Goal: Task Accomplishment & Management: Manage account settings

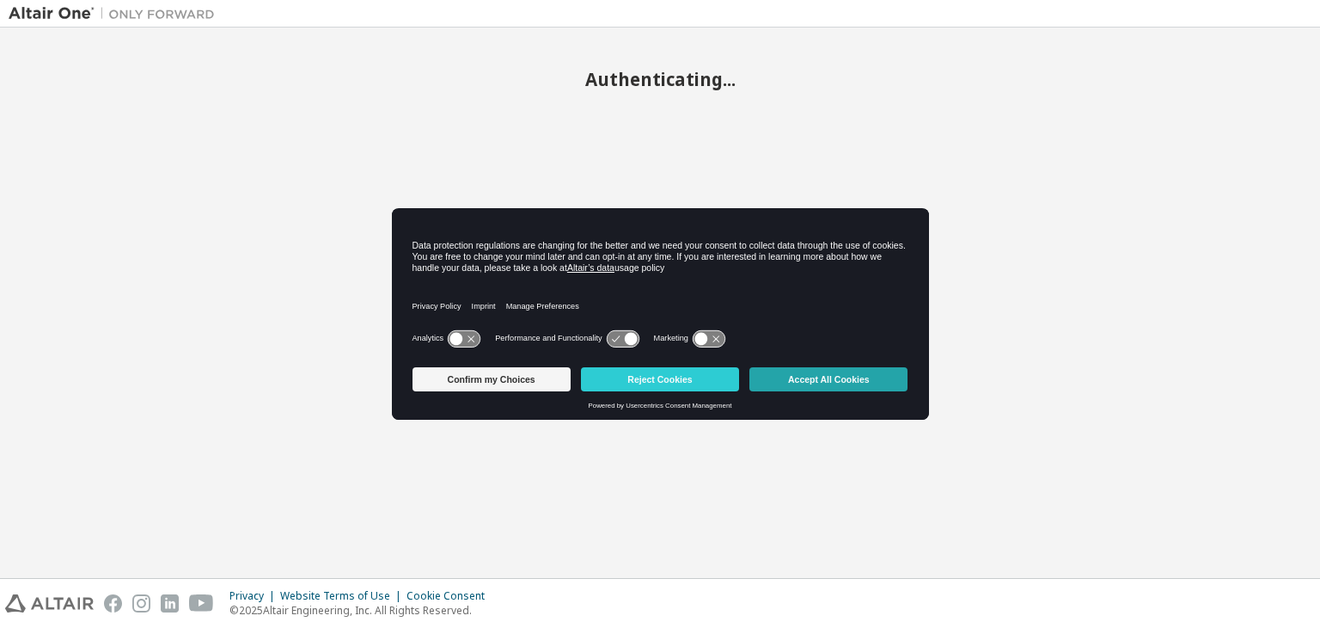
click at [815, 380] on button "Accept All Cookies" at bounding box center [829, 379] width 158 height 24
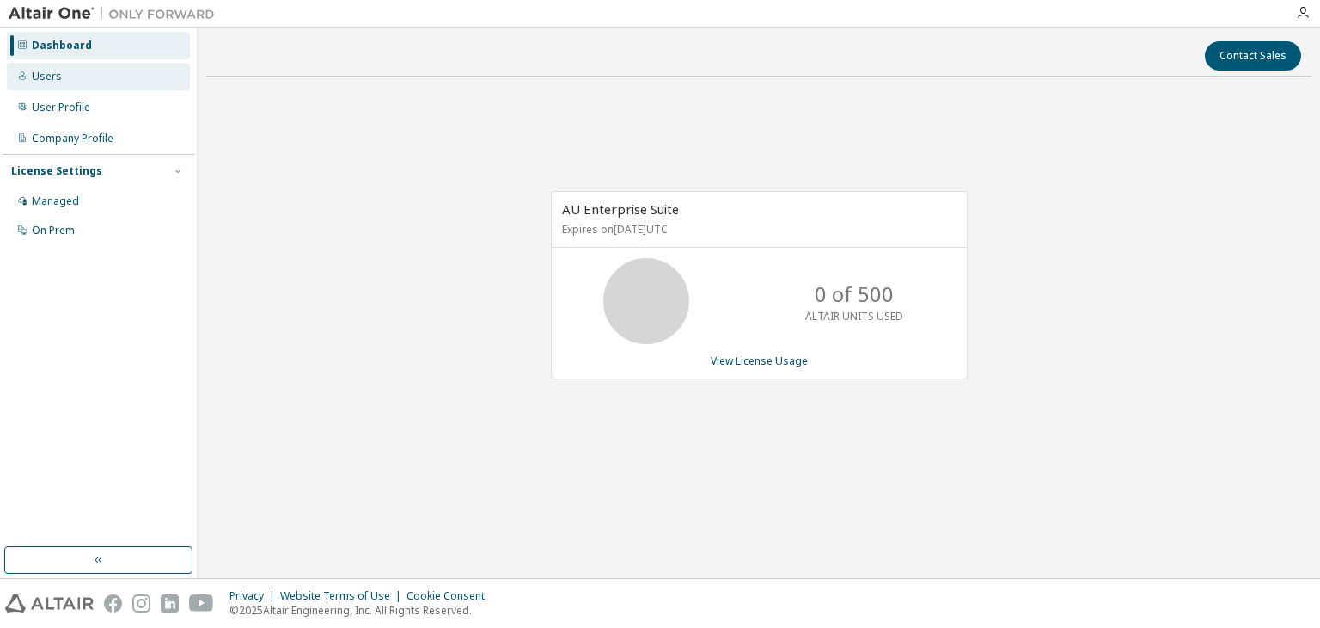
click at [99, 72] on div "Users" at bounding box center [98, 77] width 183 height 28
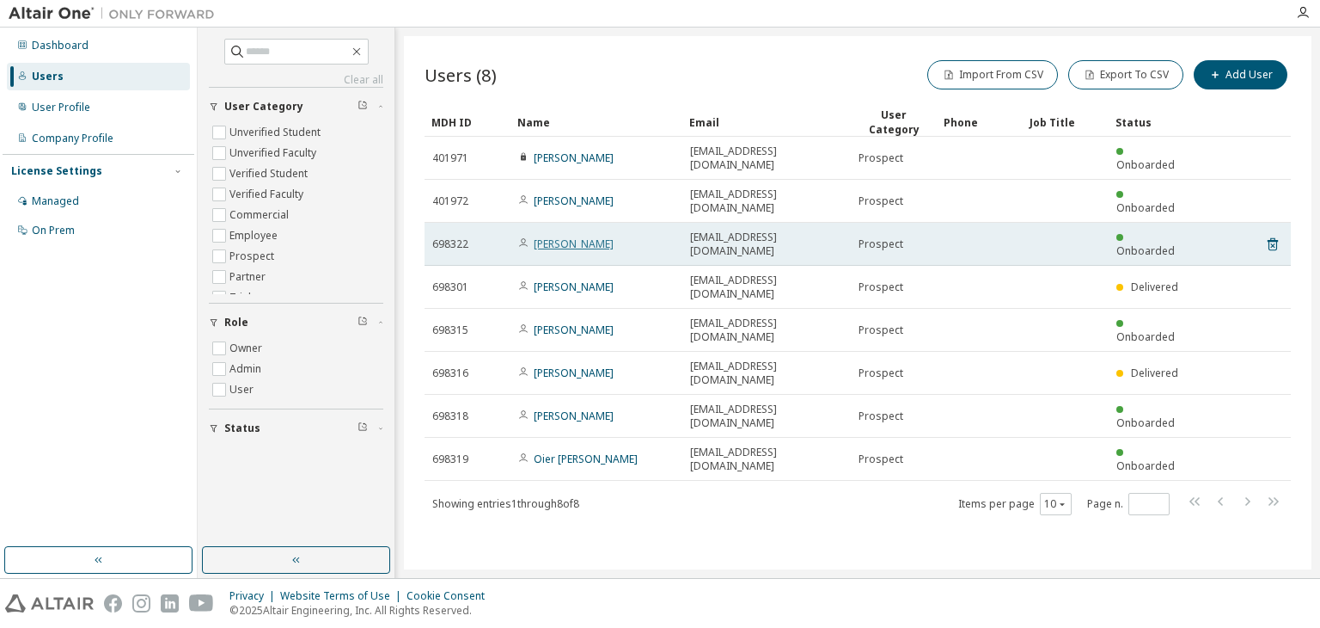
click at [563, 236] on link "Sergio Lazaro" at bounding box center [574, 243] width 80 height 15
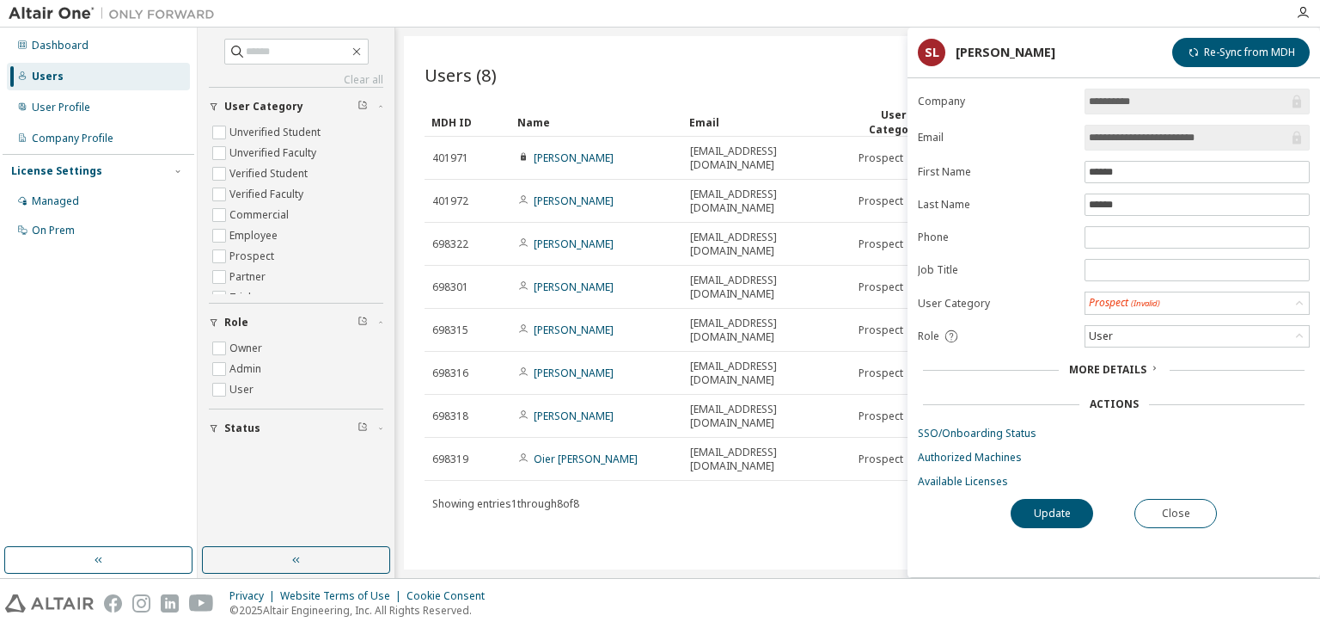
click at [1136, 370] on span "More Details" at bounding box center [1107, 369] width 77 height 15
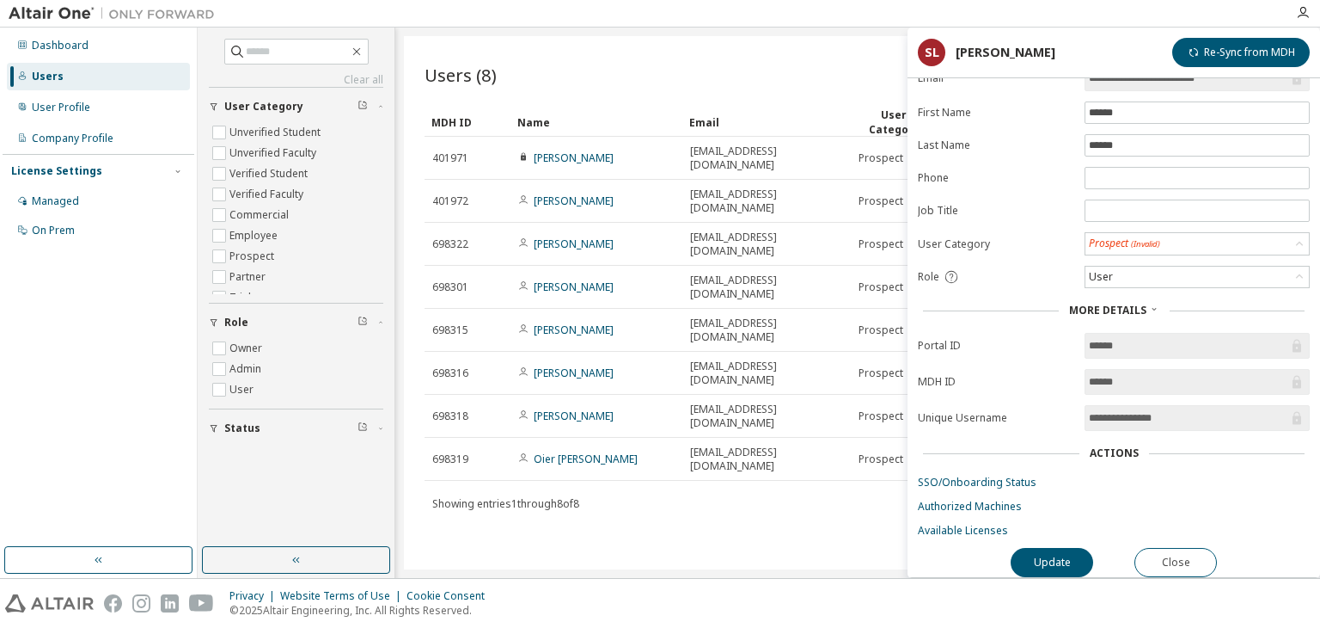
scroll to position [63, 0]
click at [1177, 552] on button "Close" at bounding box center [1176, 562] width 83 height 29
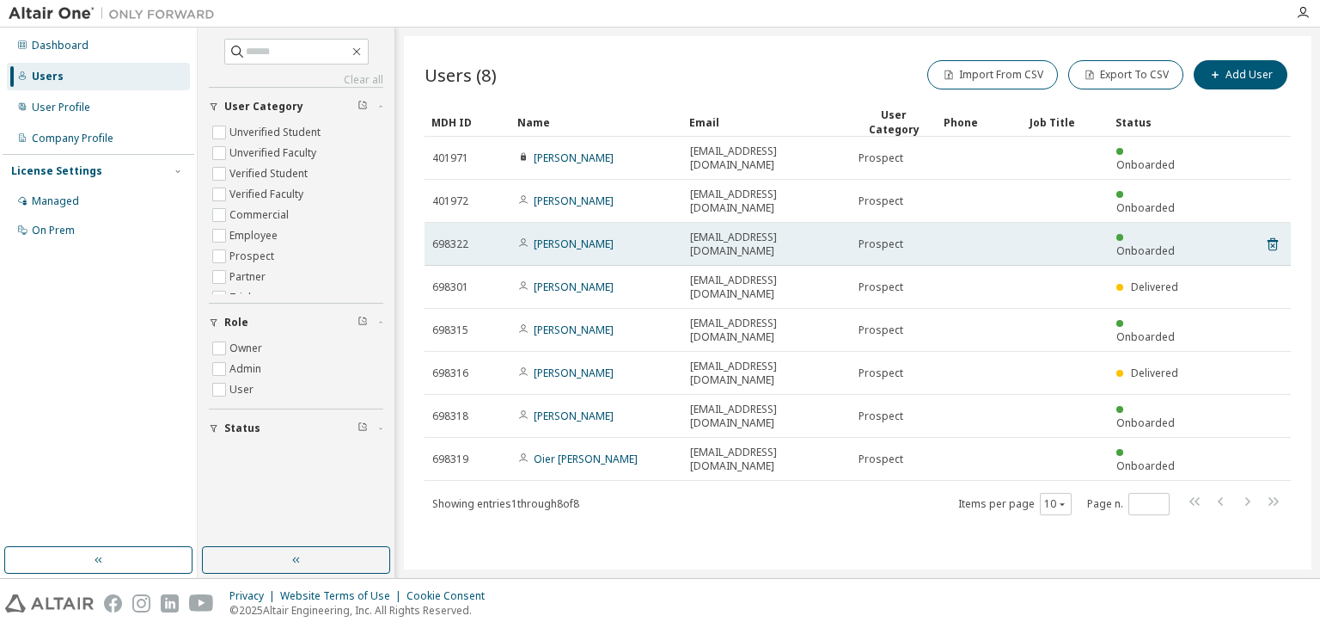
click at [832, 230] on div "slazaro006@ikasle.ehu.eus" at bounding box center [766, 244] width 153 height 28
click at [563, 236] on link "Sergio Lazaro" at bounding box center [574, 243] width 80 height 15
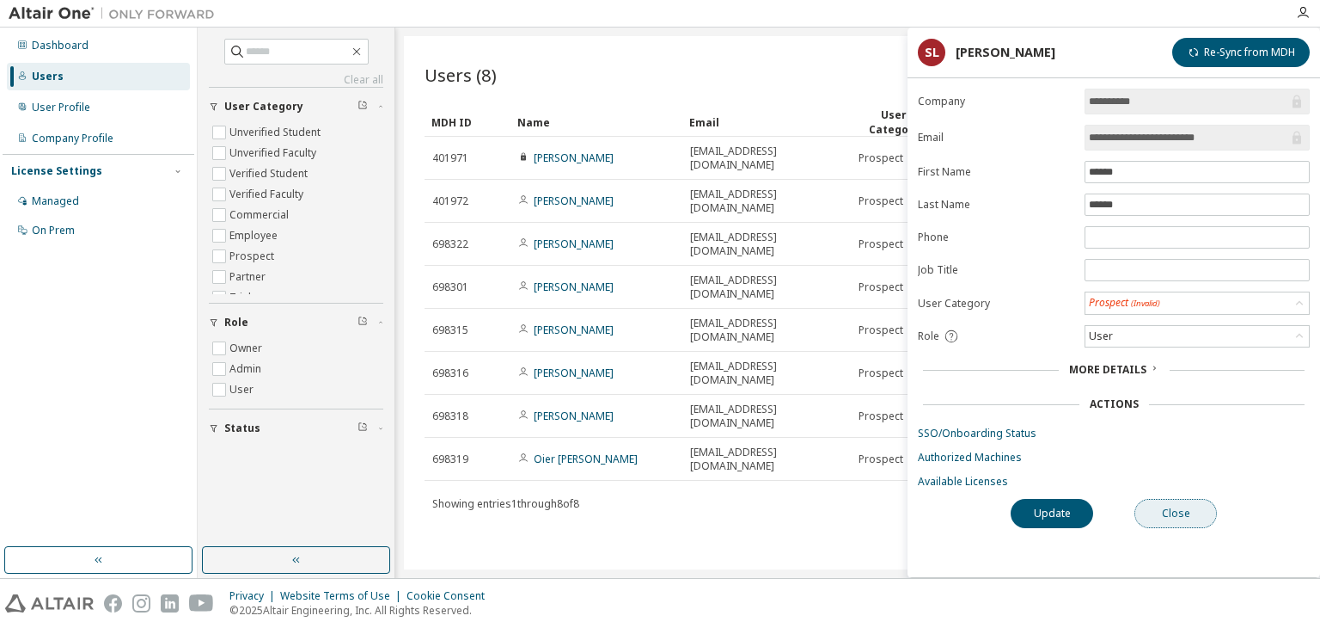
click at [1184, 514] on button "Close" at bounding box center [1176, 513] width 83 height 29
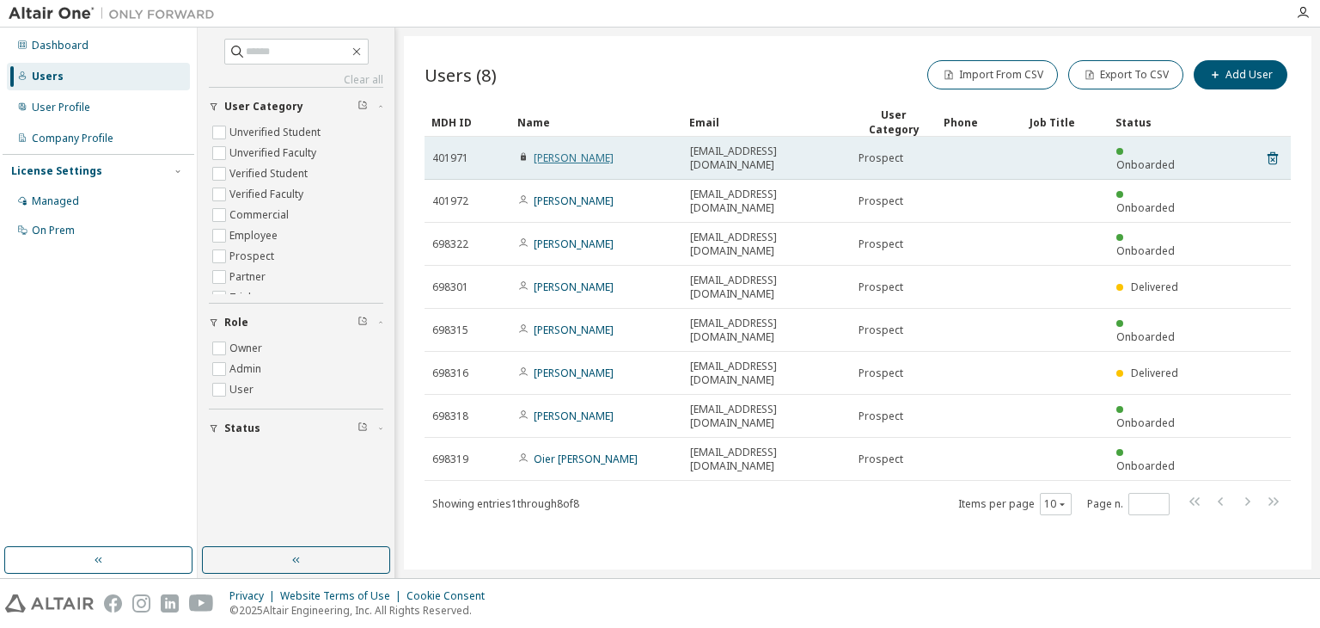
click at [585, 150] on link "Javier Mediavilla" at bounding box center [574, 157] width 80 height 15
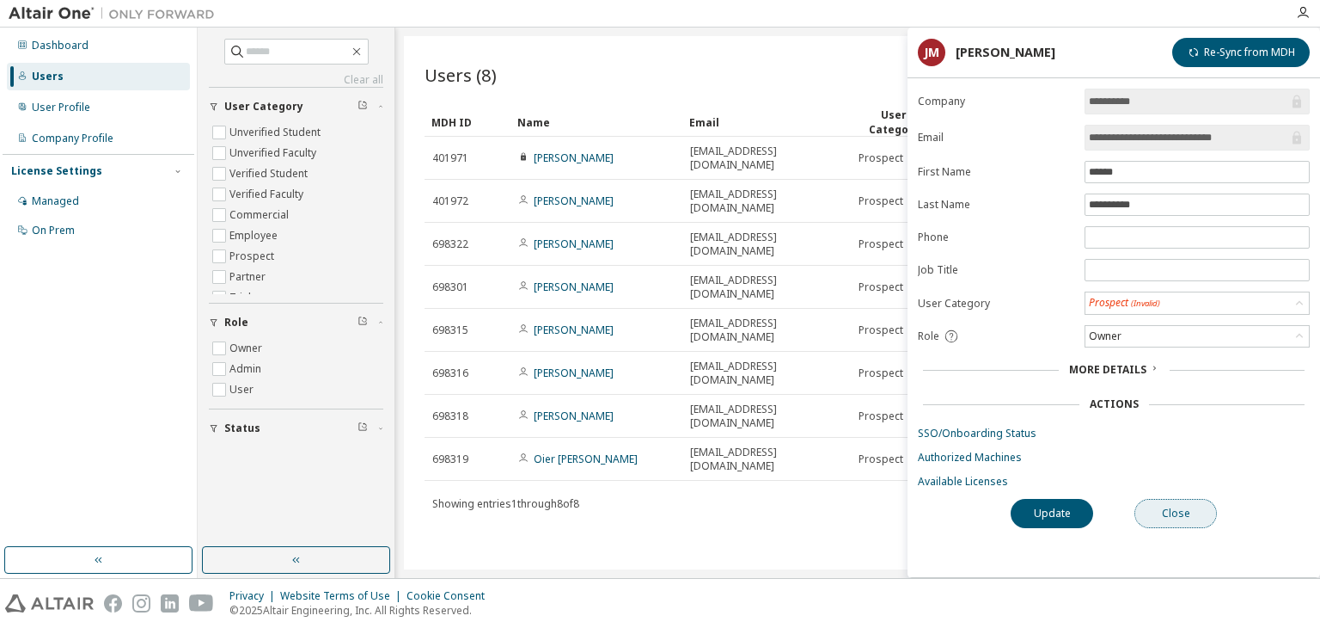
click at [1192, 515] on button "Close" at bounding box center [1176, 513] width 83 height 29
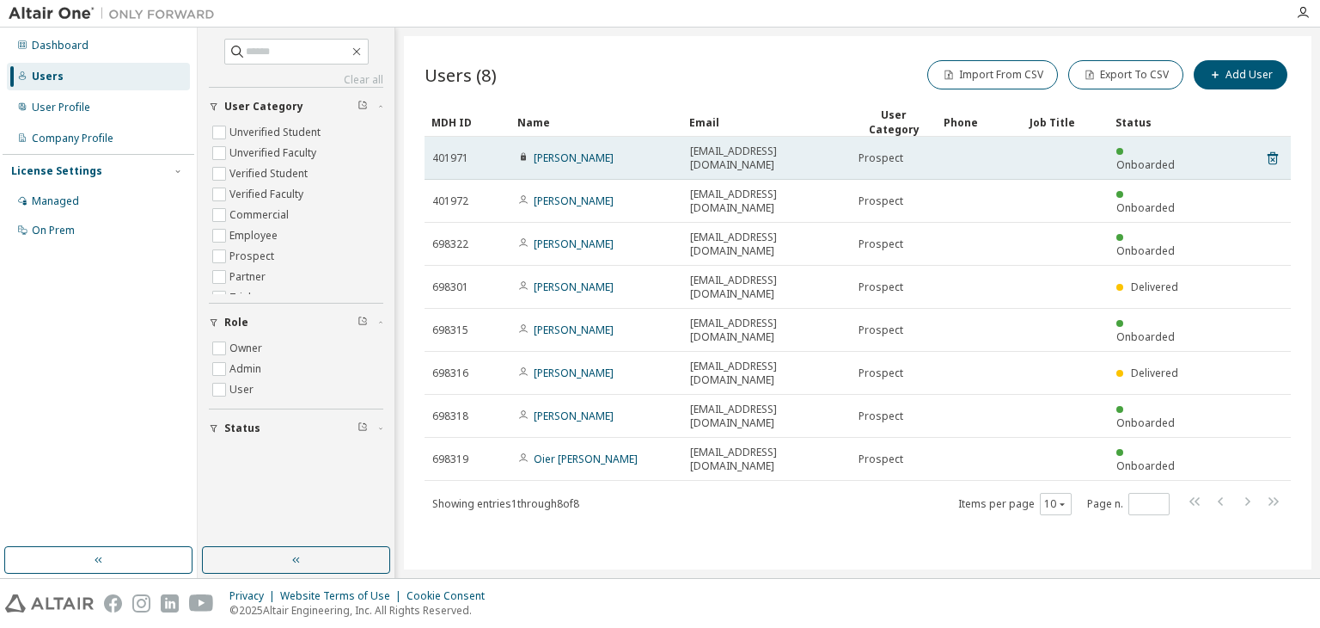
click at [529, 151] on span "Javier Mediavilla" at bounding box center [565, 158] width 95 height 14
click at [560, 152] on link "Javier Mediavilla" at bounding box center [574, 157] width 80 height 15
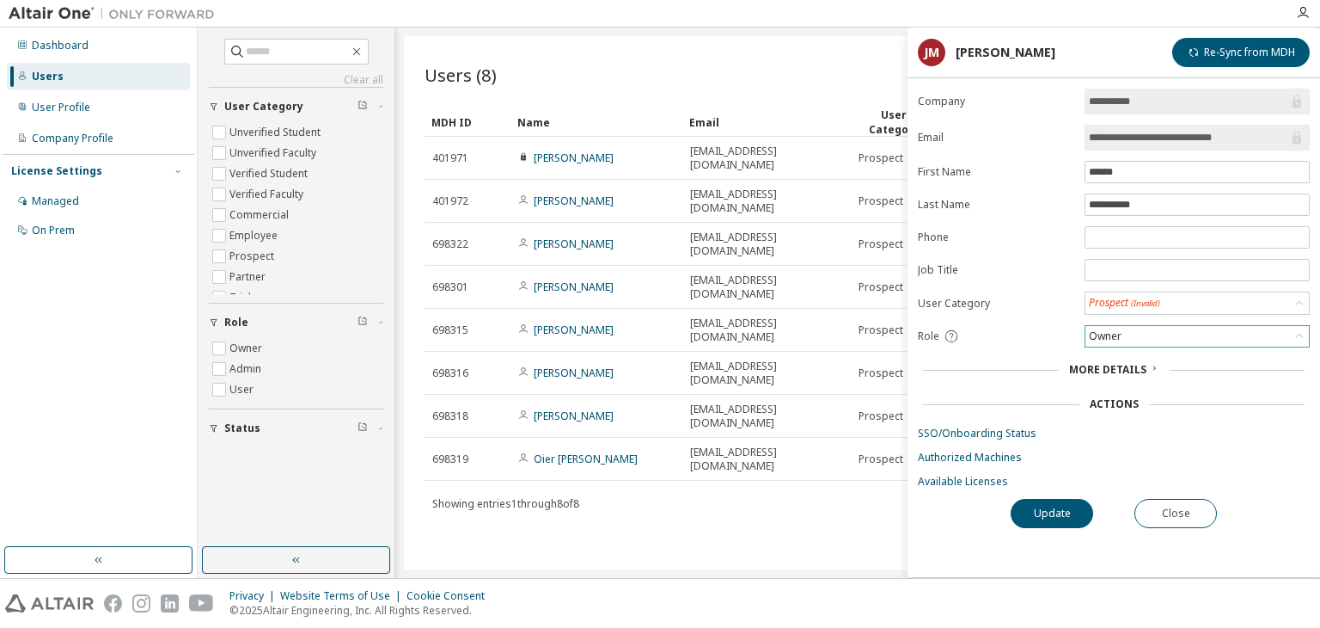
click at [1148, 340] on div "Owner" at bounding box center [1197, 336] width 223 height 21
click at [1038, 328] on div "Role" at bounding box center [996, 335] width 156 height 15
click at [1166, 503] on button "Close" at bounding box center [1176, 513] width 83 height 29
